Goal: Information Seeking & Learning: Learn about a topic

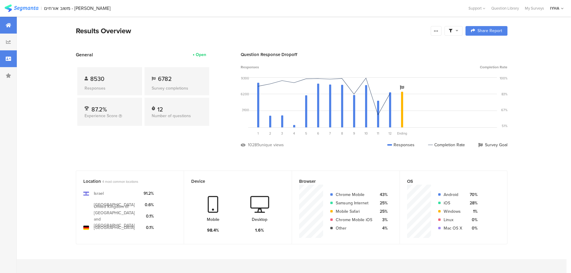
click at [12, 60] on div at bounding box center [8, 58] width 17 height 17
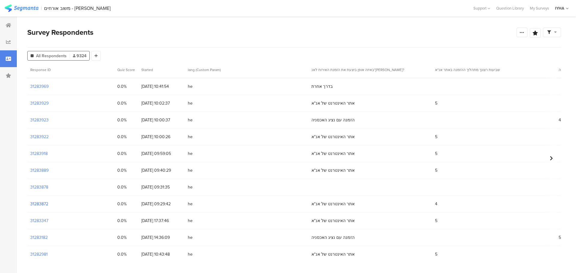
click at [36, 202] on section "31283872" at bounding box center [39, 204] width 18 height 6
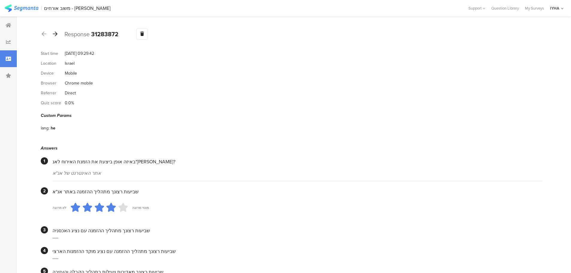
click at [54, 34] on icon at bounding box center [55, 33] width 5 height 5
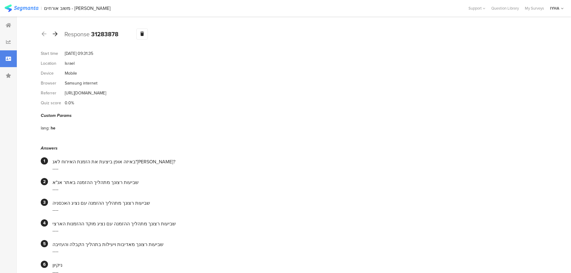
click at [55, 35] on icon at bounding box center [55, 33] width 5 height 5
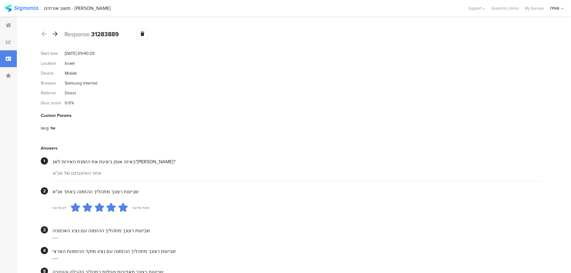
click at [54, 37] on div at bounding box center [55, 34] width 7 height 10
click at [55, 37] on div at bounding box center [55, 34] width 7 height 10
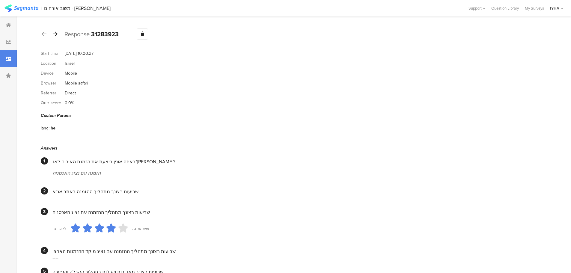
click at [54, 34] on icon at bounding box center [55, 33] width 5 height 5
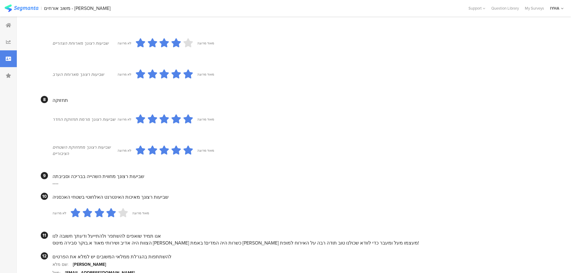
scroll to position [486, 0]
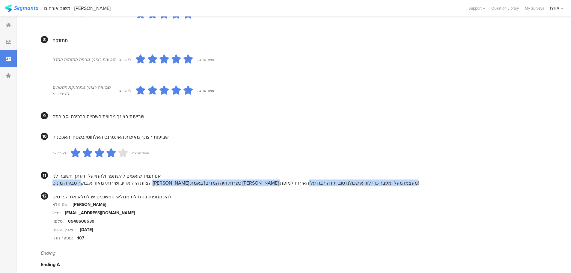
drag, startPoint x: 287, startPoint y: 177, endPoint x: 45, endPoint y: 159, distance: 243.3
click at [43, 173] on section "11 אנו תמיד שואפים להשתפר ולהתייעל ודעתך חשובה לנו הצוות היה אדיב ושירותי מאוד …" at bounding box center [292, 179] width 502 height 15
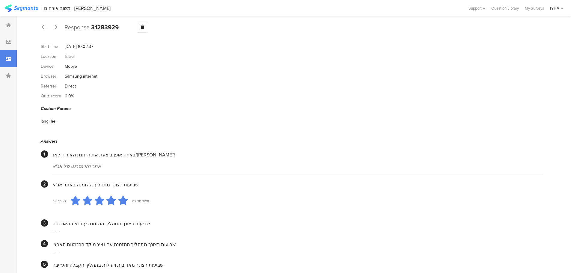
scroll to position [0, 0]
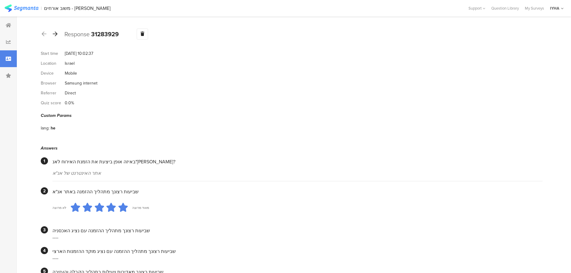
click at [56, 35] on icon at bounding box center [55, 33] width 5 height 5
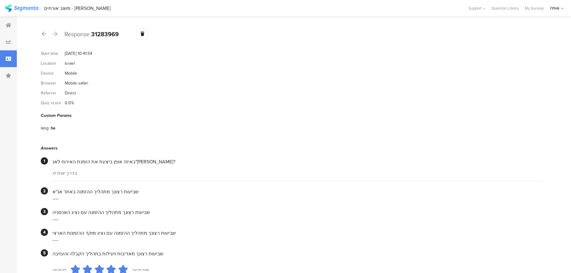
click at [56, 34] on icon at bounding box center [55, 33] width 5 height 5
click at [58, 35] on div at bounding box center [55, 34] width 7 height 10
click at [43, 35] on icon at bounding box center [44, 33] width 5 height 5
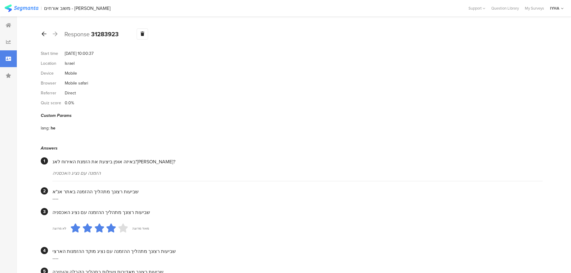
click at [43, 35] on icon at bounding box center [44, 33] width 5 height 5
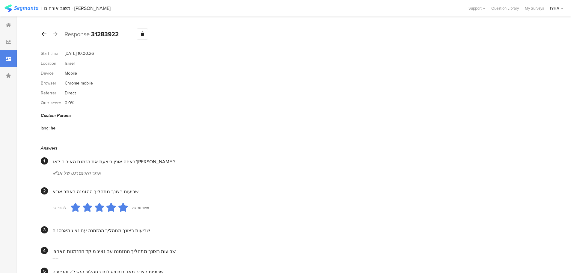
click at [43, 35] on icon at bounding box center [44, 33] width 5 height 5
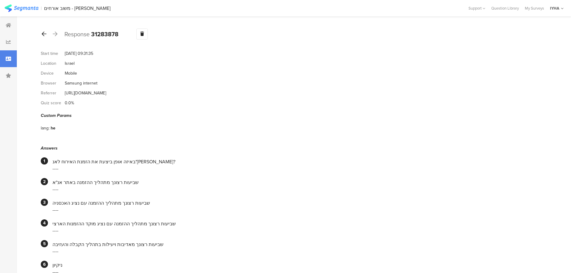
click at [43, 35] on icon at bounding box center [44, 33] width 5 height 5
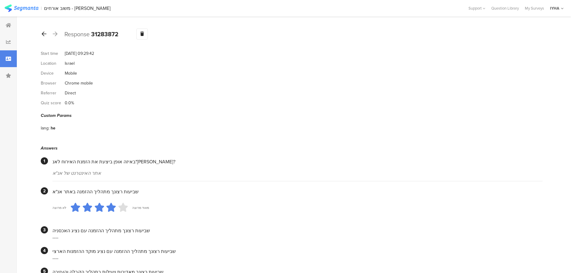
click at [43, 35] on icon at bounding box center [44, 33] width 5 height 5
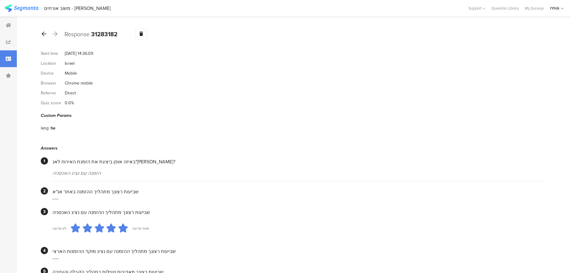
click at [43, 35] on icon at bounding box center [44, 33] width 5 height 5
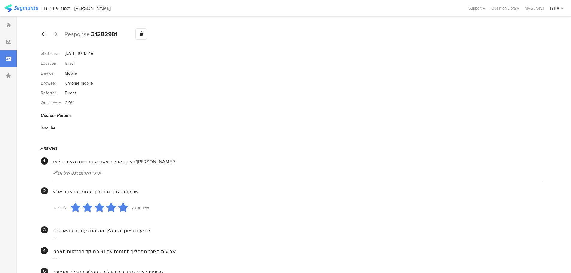
click at [43, 35] on icon at bounding box center [44, 33] width 5 height 5
click at [55, 35] on icon at bounding box center [55, 33] width 5 height 5
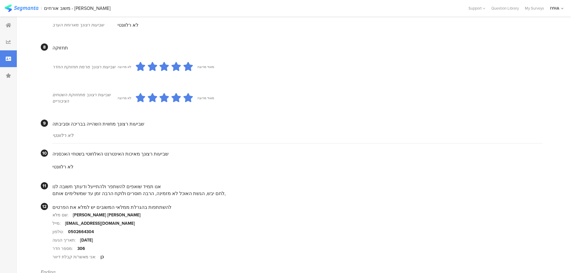
scroll to position [480, 0]
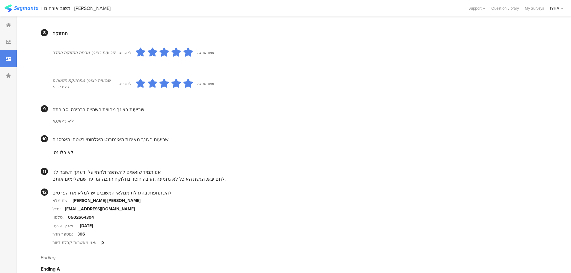
drag, startPoint x: 211, startPoint y: 173, endPoint x: 54, endPoint y: 172, distance: 156.9
click at [54, 176] on div "לחם יבש, הגשת האוכל לא מזמינה, הרבה חוסרים ולוקח הרבה זמן עד שמשלימים אותם," at bounding box center [297, 179] width 490 height 7
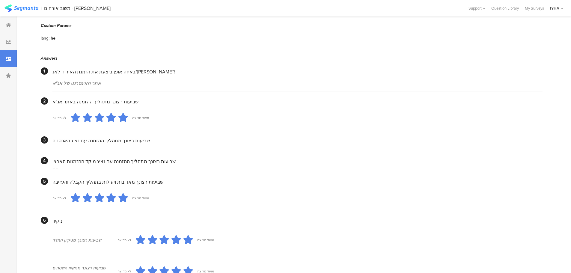
scroll to position [0, 0]
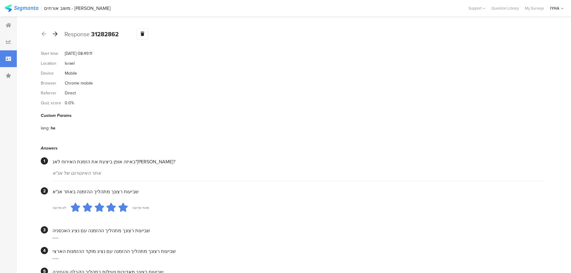
click at [56, 35] on icon at bounding box center [55, 33] width 5 height 5
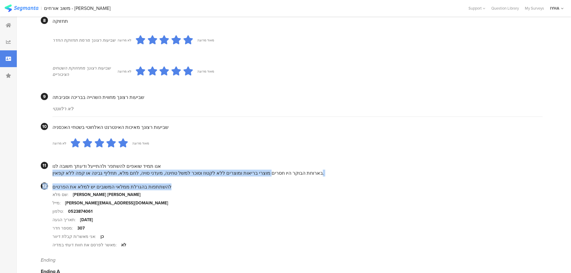
scroll to position [495, 0]
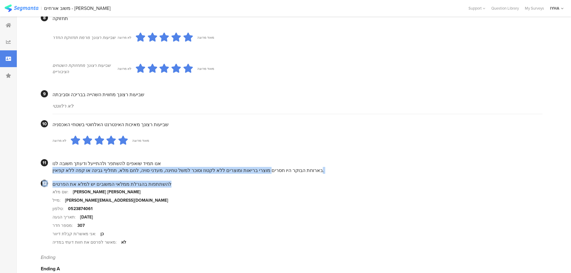
drag, startPoint x: 263, startPoint y: 172, endPoint x: 221, endPoint y: 174, distance: 42.6
click at [221, 167] on div "בארוחת הבוקר היו חסרים מוצרי בריאות ומוצרים ללא לקטוז וסוכר למשל טחינה, מעדני ס…" at bounding box center [297, 170] width 490 height 7
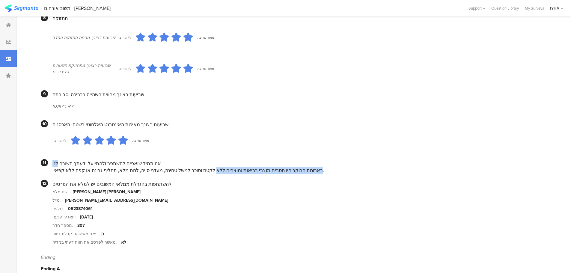
drag, startPoint x: 204, startPoint y: 163, endPoint x: 57, endPoint y: 158, distance: 147.6
click at [57, 159] on div "אנו תמיד שואפים להשתפר ולהתייעל ודעתך חשובה לנו בארוחת הבוקר היו חסרים מוצרי בר…" at bounding box center [297, 166] width 490 height 15
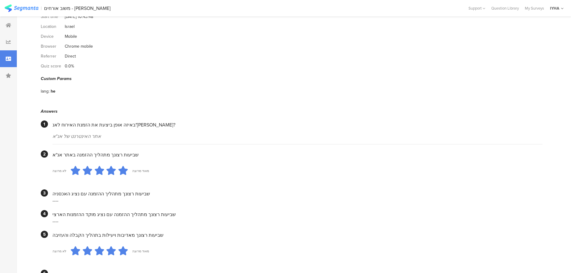
scroll to position [0, 0]
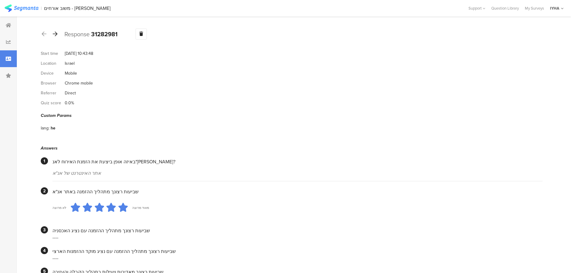
click at [55, 35] on icon at bounding box center [55, 33] width 5 height 5
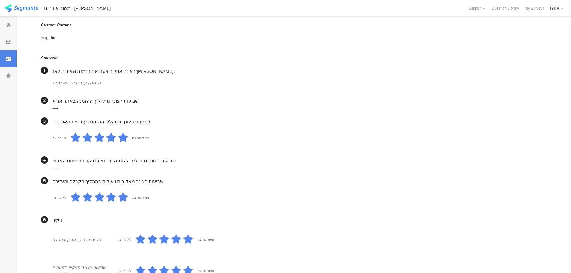
scroll to position [14, 0]
